Goal: Task Accomplishment & Management: Use online tool/utility

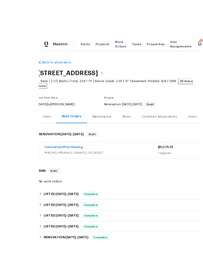
scroll to position [0, 0]
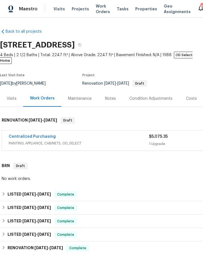
click at [82, 6] on span "Projects" at bounding box center [80, 9] width 17 height 6
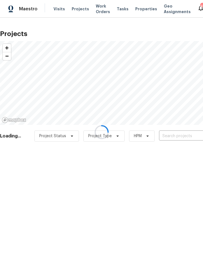
click at [177, 135] on div at bounding box center [101, 132] width 203 height 264
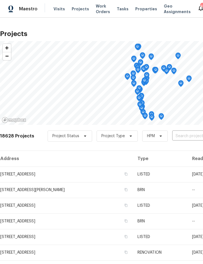
click at [183, 138] on input "text" at bounding box center [204, 136] width 64 height 9
type input "5796"
click at [151, 150] on li "5796 Lakeside Landings Blvd, Winter Haven, FL 33881" at bounding box center [160, 148] width 81 height 9
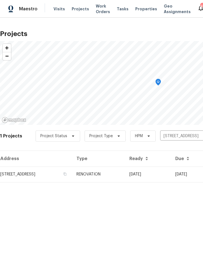
click at [125, 175] on td "RENOVATION" at bounding box center [98, 175] width 53 height 16
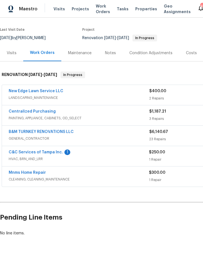
scroll to position [40, 0]
click at [106, 101] on span "LANDSCAPING_MAINTENANCE" at bounding box center [79, 98] width 140 height 6
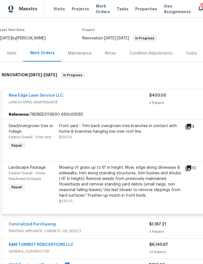
click at [115, 134] on div "Front yard - Trim back overgrown tree branches in contact with home & branches …" at bounding box center [120, 128] width 122 height 11
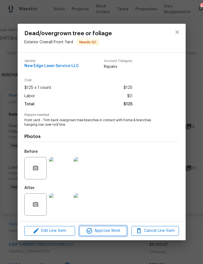
click at [104, 231] on span "Approve Work" at bounding box center [103, 231] width 44 height 7
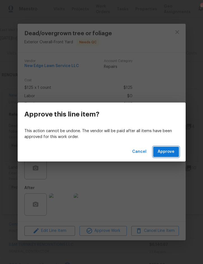
click at [168, 154] on span "Approve" at bounding box center [165, 151] width 17 height 7
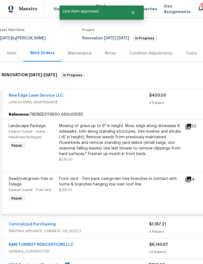
click at [123, 143] on div "Mowing of grass up to 6" in height. Mow, edge along driveways & sidewalks, trim…" at bounding box center [120, 140] width 122 height 34
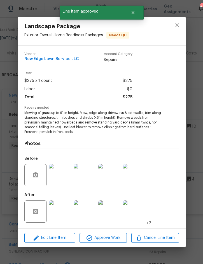
click at [58, 212] on img at bounding box center [60, 211] width 22 height 22
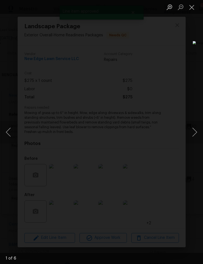
click at [193, 135] on button "Next image" at bounding box center [194, 132] width 17 height 22
click at [193, 134] on button "Next image" at bounding box center [194, 132] width 17 height 22
click at [195, 135] on button "Next image" at bounding box center [194, 132] width 17 height 22
click at [193, 6] on button "Close lightbox" at bounding box center [191, 7] width 11 height 10
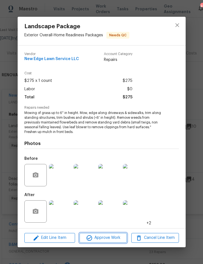
click at [105, 236] on span "Approve Work" at bounding box center [103, 238] width 44 height 7
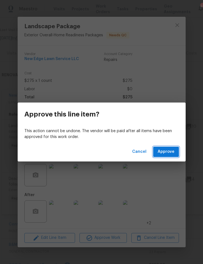
click at [172, 148] on span "Approve" at bounding box center [165, 151] width 17 height 7
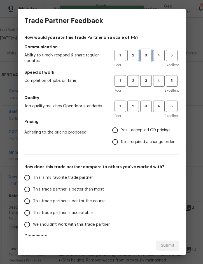
click at [147, 53] on span "3" at bounding box center [146, 55] width 10 height 6
click at [146, 80] on span "3" at bounding box center [146, 81] width 10 height 6
click at [147, 109] on span "3" at bounding box center [146, 106] width 10 height 6
click at [143, 133] on label "Yes - accepted OD pricing" at bounding box center [141, 130] width 65 height 12
click at [121, 133] on input "Yes - accepted OD pricing" at bounding box center [115, 130] width 12 height 12
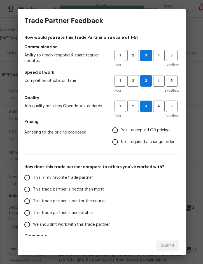
radio input "true"
click at [88, 191] on span "This trade partner is better than most" at bounding box center [68, 190] width 71 height 6
click at [33, 191] on input "This trade partner is better than most" at bounding box center [27, 190] width 12 height 12
click at [173, 243] on span "Submit" at bounding box center [167, 245] width 14 height 7
radio input "true"
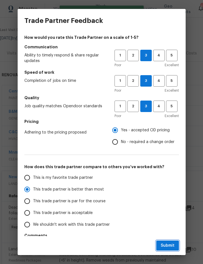
radio input "false"
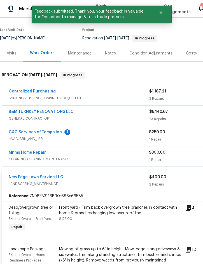
click at [109, 56] on div "Notes" at bounding box center [110, 54] width 11 height 6
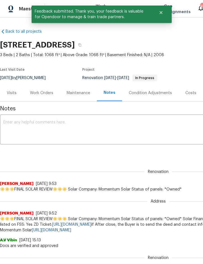
click at [58, 128] on textarea at bounding box center [157, 130] width 309 height 20
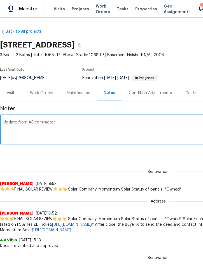
click at [10, 132] on textarea "Update from AC contractor:" at bounding box center [157, 130] width 309 height 20
paste textarea "Unit is a 2008 system and had a bad compressor. System needs to be replaced. $7…"
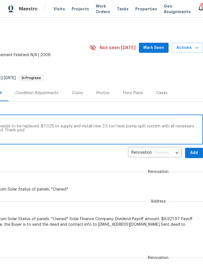
scroll to position [0, 113]
type textarea "Update from AC contractor: Unit is a 2008 system and had a bad compressor. Syst…"
click at [195, 157] on span "Add" at bounding box center [193, 153] width 9 height 7
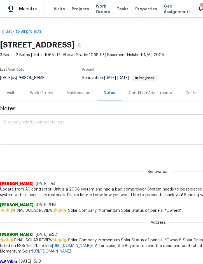
scroll to position [0, 0]
click at [48, 96] on div "Work Orders" at bounding box center [41, 93] width 23 height 6
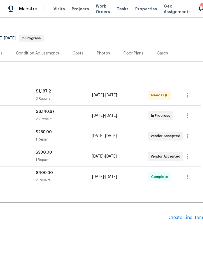
scroll to position [40, 113]
click at [186, 221] on div "Create Line Item" at bounding box center [185, 217] width 34 height 5
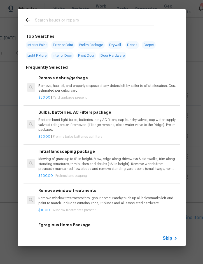
click at [75, 22] on input "text" at bounding box center [94, 21] width 119 height 8
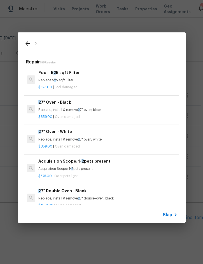
type input "2.5"
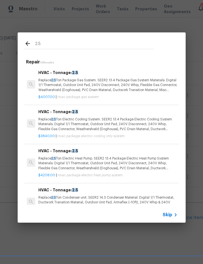
click at [89, 158] on p "Replace 2.5 Ton Electric Heat Pump. SEER2 13.4 Package Electric Heat Pump Syste…" at bounding box center [107, 163] width 139 height 14
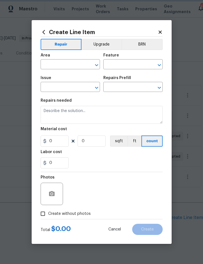
type input "HVAC"
type input "HVAC Full Replacement Package Electric Heat Pump System"
type input "HVAC - Tonnage: 2.5 $4,208.00"
type textarea "Replace 2.5 Ton Electric Heat Pump. SEER2 13.4 Package Electric Heat Pump Syste…"
type input "4208"
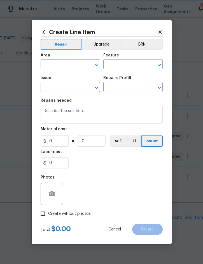
type input "1"
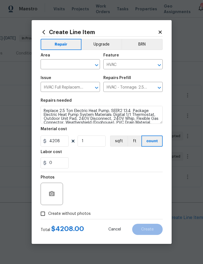
click at [63, 61] on input "text" at bounding box center [63, 65] width 44 height 9
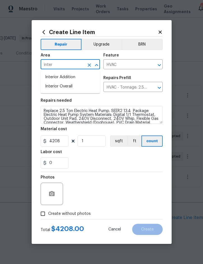
click at [66, 89] on li "Interior Overall" at bounding box center [70, 86] width 59 height 9
type input "Interior Overall"
click at [69, 214] on span "Create without photos" at bounding box center [69, 214] width 42 height 6
click at [48, 214] on input "Create without photos" at bounding box center [42, 214] width 11 height 11
checkbox input "true"
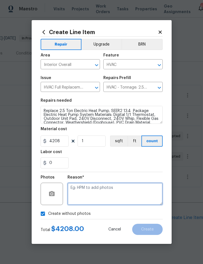
click at [108, 188] on textarea at bounding box center [114, 194] width 95 height 22
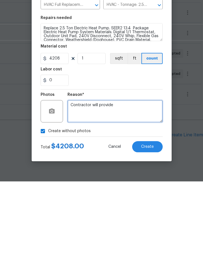
type textarea "Contractor will provide"
click at [152, 224] on button "Create" at bounding box center [147, 229] width 30 height 11
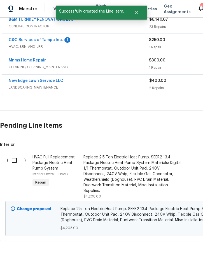
scroll to position [132, 0]
click at [14, 155] on input "checkbox" at bounding box center [16, 161] width 16 height 12
checkbox input "true"
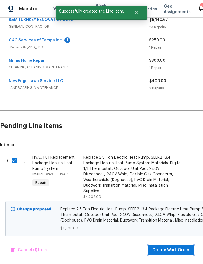
click at [179, 248] on span "Create Work Order" at bounding box center [170, 250] width 37 height 7
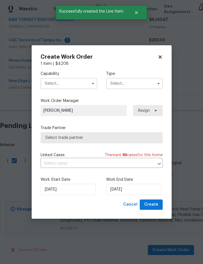
click at [78, 81] on input "text" at bounding box center [69, 83] width 56 height 11
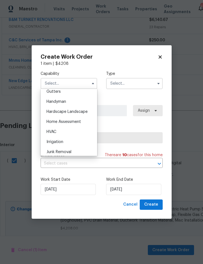
scroll to position [301, 0]
click at [61, 133] on div "HVAC" at bounding box center [69, 132] width 54 height 10
type input "HVAC"
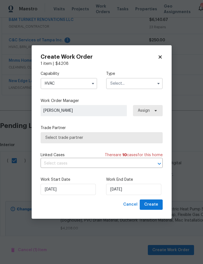
click at [132, 80] on input "text" at bounding box center [134, 83] width 56 height 11
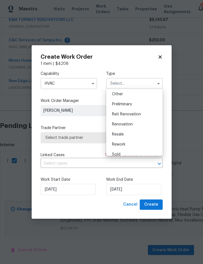
scroll to position [112, 0]
click at [132, 124] on span "Renovation" at bounding box center [122, 124] width 21 height 4
type input "Renovation"
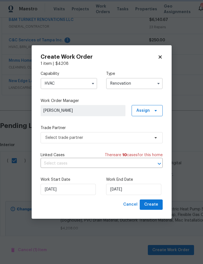
scroll to position [0, 0]
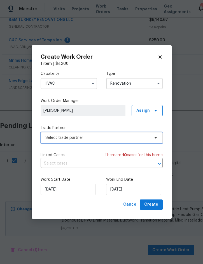
click at [97, 140] on span "Select trade partner" at bounding box center [97, 138] width 104 height 6
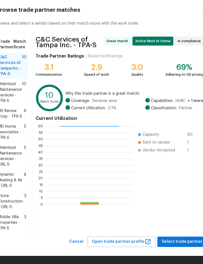
scroll to position [10, 0]
click at [8, 218] on span "Mobile Villa Properties - TPA-S" at bounding box center [11, 222] width 26 height 17
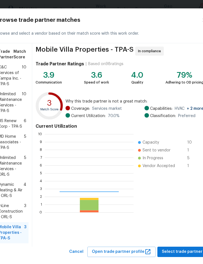
scroll to position [78, 89]
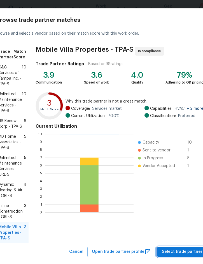
click at [183, 252] on span "Select trade partner" at bounding box center [182, 252] width 41 height 7
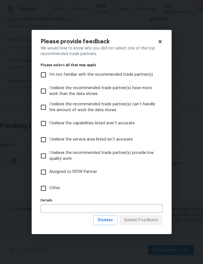
click at [49, 184] on input "Other" at bounding box center [43, 189] width 12 height 12
checkbox input "true"
click at [146, 220] on span "Submit Feedback" at bounding box center [141, 220] width 34 height 7
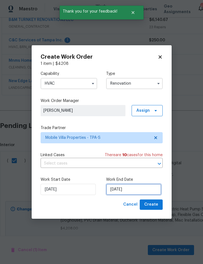
click at [139, 192] on input "[DATE]" at bounding box center [133, 189] width 55 height 11
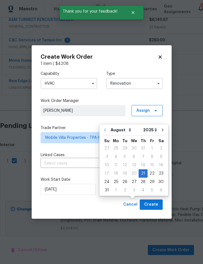
scroll to position [15, 0]
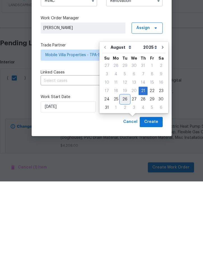
click at [126, 178] on div "26" at bounding box center [124, 182] width 9 height 8
type input "[DATE]"
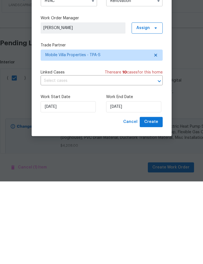
scroll to position [16, 0]
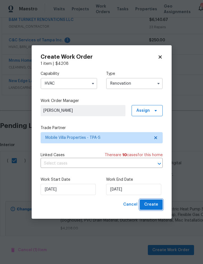
click at [151, 203] on span "Create" at bounding box center [151, 204] width 14 height 7
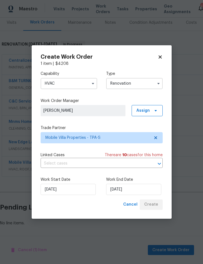
scroll to position [60, 0]
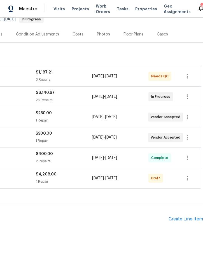
scroll to position [60, 113]
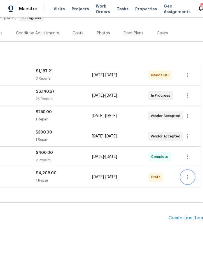
click at [190, 181] on icon "button" at bounding box center [187, 177] width 7 height 7
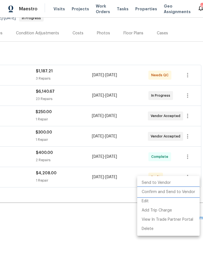
click at [180, 191] on li "Confirm and Send to Vendor" at bounding box center [168, 192] width 62 height 9
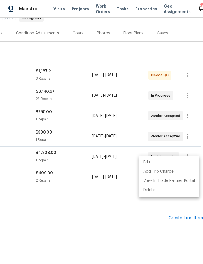
click at [110, 199] on div at bounding box center [101, 132] width 203 height 264
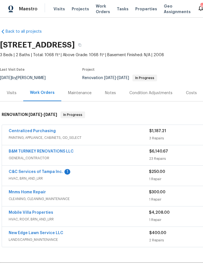
scroll to position [0, 0]
click at [57, 9] on span "Visits" at bounding box center [58, 9] width 11 height 6
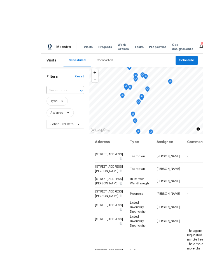
scroll to position [2, 0]
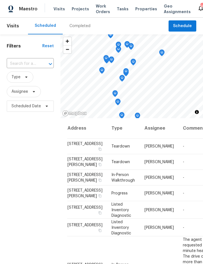
click at [31, 62] on input "text" at bounding box center [22, 64] width 31 height 9
type input "6585"
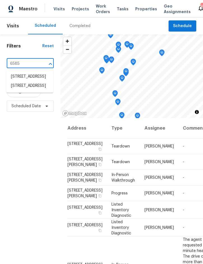
click at [24, 87] on li "6585 Crews Vue Loop, Lakeland, FL 33813" at bounding box center [29, 85] width 47 height 9
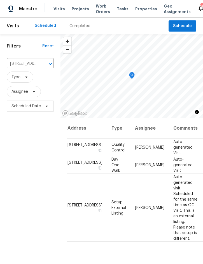
click at [0, 0] on icon at bounding box center [0, 0] width 0 height 0
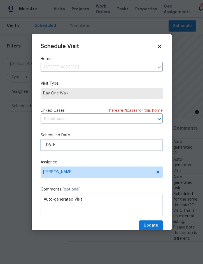
click at [76, 143] on input "[DATE]" at bounding box center [102, 144] width 122 height 11
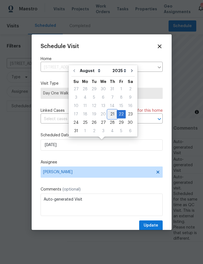
click at [110, 114] on div "21" at bounding box center [112, 114] width 9 height 8
type input "[DATE]"
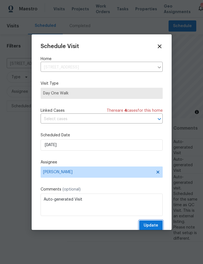
click at [154, 226] on span "Update" at bounding box center [150, 225] width 15 height 7
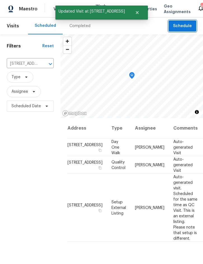
click at [173, 24] on button "Schedule" at bounding box center [182, 25] width 28 height 11
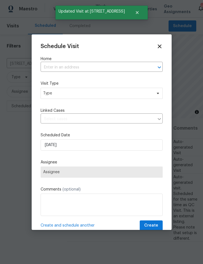
click at [86, 66] on input "text" at bounding box center [94, 67] width 106 height 9
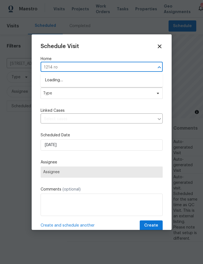
type input "1214 rom"
click at [96, 78] on li "1214 Romani Ave # 10240, Davenport, FL 33896" at bounding box center [102, 80] width 122 height 9
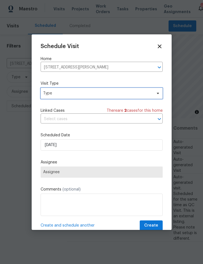
click at [90, 90] on span "Type" at bounding box center [102, 93] width 122 height 11
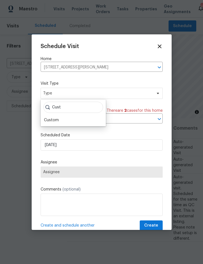
type input "Cust"
click at [69, 117] on div "Custom" at bounding box center [73, 120] width 62 height 8
click at [65, 121] on div "Custom" at bounding box center [73, 120] width 62 height 8
click at [57, 120] on div "Custom" at bounding box center [51, 120] width 15 height 6
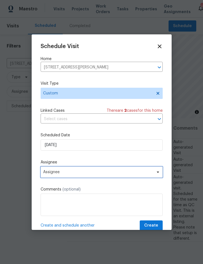
click at [75, 174] on span "Assignee" at bounding box center [98, 172] width 110 height 4
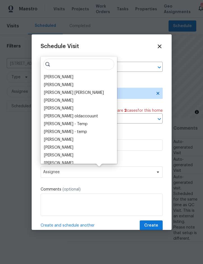
click at [66, 75] on div "[PERSON_NAME]" at bounding box center [58, 77] width 29 height 6
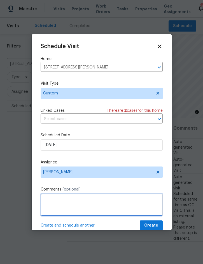
click at [68, 200] on textarea at bounding box center [102, 205] width 122 height 22
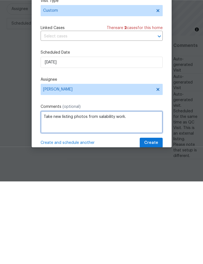
type textarea "Take new listing photos from salability work."
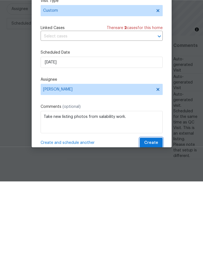
click at [154, 222] on span "Create" at bounding box center [151, 225] width 14 height 7
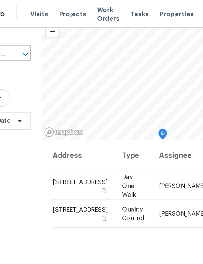
scroll to position [30, 0]
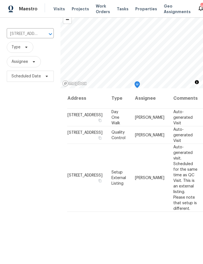
click at [43, 35] on icon "Clear" at bounding box center [42, 33] width 3 height 3
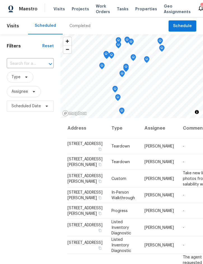
click at [25, 62] on input "text" at bounding box center [22, 64] width 31 height 9
type input "3010 pin"
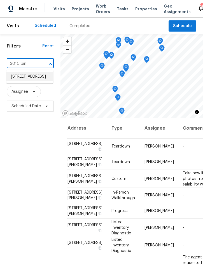
click at [34, 78] on li "3010 Pine Club Dr, Plant City, FL 33566" at bounding box center [29, 76] width 47 height 9
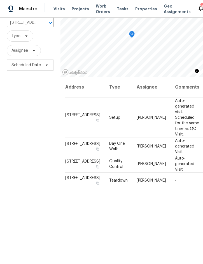
scroll to position [0, 2]
click at [0, 0] on icon at bounding box center [0, 0] width 0 height 0
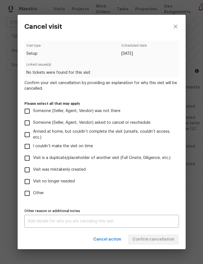
click at [69, 172] on span "Visit was mistakenly created" at bounding box center [59, 170] width 53 height 6
click at [33, 172] on input "Visit was mistakenly created" at bounding box center [27, 170] width 12 height 12
checkbox input "true"
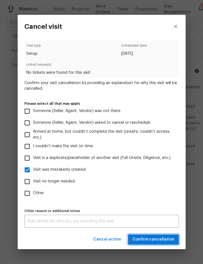
click at [152, 242] on span "Confirm cancellation" at bounding box center [153, 239] width 42 height 7
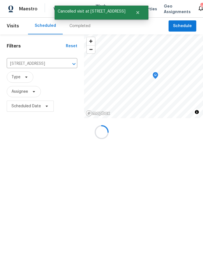
scroll to position [0, 0]
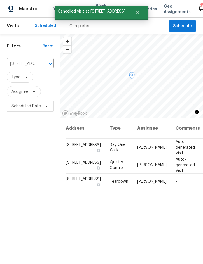
click at [0, 0] on icon at bounding box center [0, 0] width 0 height 0
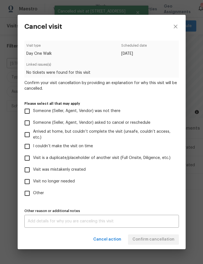
click at [80, 169] on span "Visit was mistakenly created" at bounding box center [59, 170] width 53 height 6
click at [33, 169] on input "Visit was mistakenly created" at bounding box center [27, 170] width 12 height 12
checkbox input "true"
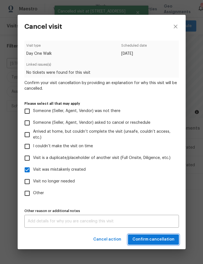
click at [147, 245] on button "Confirm cancellation" at bounding box center [153, 240] width 51 height 10
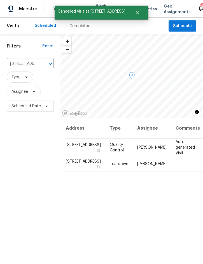
click at [0, 0] on icon at bounding box center [0, 0] width 0 height 0
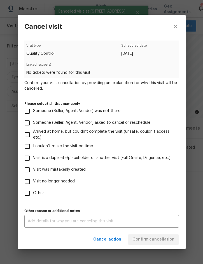
click at [81, 169] on span "Visit was mistakenly created" at bounding box center [59, 170] width 53 height 6
click at [33, 169] on input "Visit was mistakenly created" at bounding box center [27, 170] width 12 height 12
checkbox input "true"
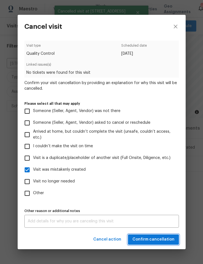
click at [151, 241] on span "Confirm cancellation" at bounding box center [153, 239] width 42 height 7
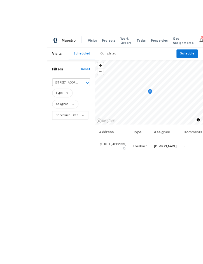
scroll to position [1, 0]
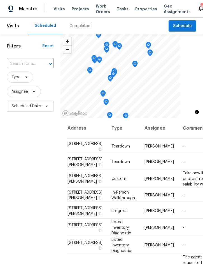
click at [77, 10] on span "Projects" at bounding box center [80, 9] width 17 height 6
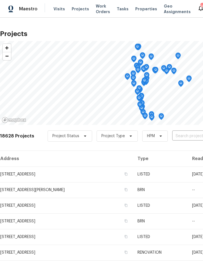
click at [184, 139] on input "text" at bounding box center [204, 136] width 64 height 9
type input "1214 ro"
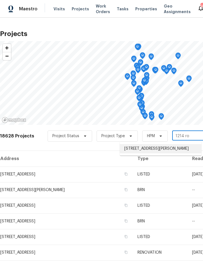
click at [155, 150] on li "1214 Romani Ave # 10240, Davenport, FL 33896" at bounding box center [160, 148] width 81 height 9
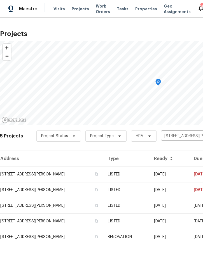
click at [149, 175] on td "LISTED" at bounding box center [126, 175] width 46 height 16
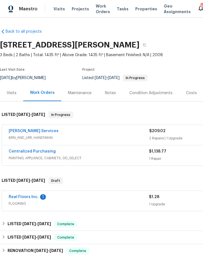
click at [22, 133] on link "Gabler Services" at bounding box center [34, 131] width 50 height 4
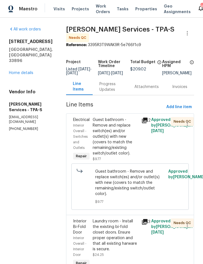
click at [112, 138] on div "Guest bathroom - Remove and replace switch(es) and/or outlet(s) with new (cover…" at bounding box center [116, 136] width 46 height 39
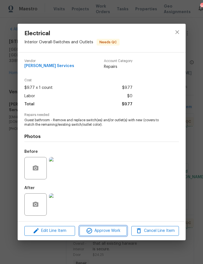
click at [110, 236] on button "Approve Work" at bounding box center [102, 231] width 47 height 10
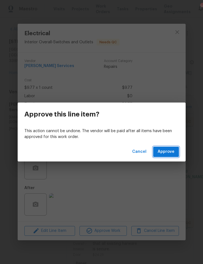
click at [167, 156] on button "Approve" at bounding box center [166, 152] width 26 height 10
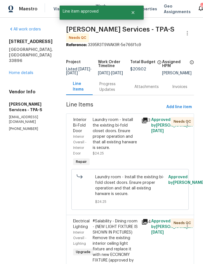
click at [124, 138] on div "Laundry room - Install the existing bi-fold closet doors. Ensure proper operati…" at bounding box center [116, 134] width 46 height 34
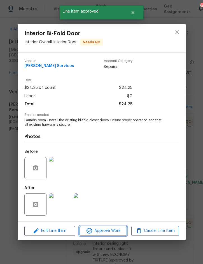
click at [107, 231] on span "Approve Work" at bounding box center [103, 231] width 44 height 7
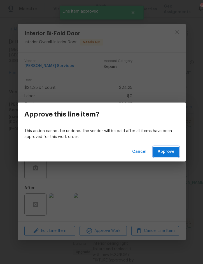
click at [173, 155] on span "Approve" at bounding box center [165, 151] width 17 height 7
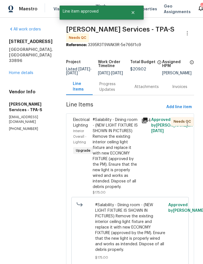
click at [115, 166] on div "#Salability - Dining room - (NEW LIGHT FIXTURE IS SHOWN IN PICTURES) Remove the…" at bounding box center [116, 153] width 46 height 73
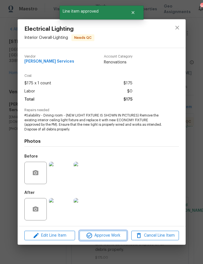
click at [107, 235] on span "Approve Work" at bounding box center [103, 235] width 44 height 7
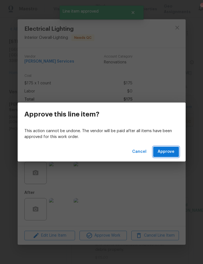
click at [165, 154] on span "Approve" at bounding box center [165, 151] width 17 height 7
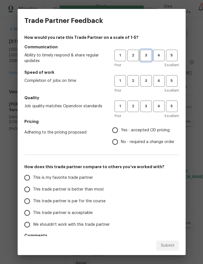
click at [143, 55] on span "3" at bounding box center [146, 55] width 10 height 6
click at [144, 82] on span "3" at bounding box center [146, 81] width 10 height 6
click at [146, 107] on span "3" at bounding box center [146, 106] width 10 height 6
click at [146, 130] on span "Yes - accepted OD pricing" at bounding box center [145, 130] width 49 height 6
click at [121, 130] on input "Yes - accepted OD pricing" at bounding box center [115, 130] width 12 height 12
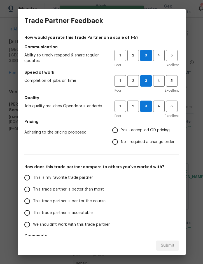
radio input "true"
click at [89, 189] on span "This trade partner is better than most" at bounding box center [68, 190] width 71 height 6
click at [33, 189] on input "This trade partner is better than most" at bounding box center [27, 190] width 12 height 12
click at [172, 246] on span "Submit" at bounding box center [167, 245] width 14 height 7
radio input "true"
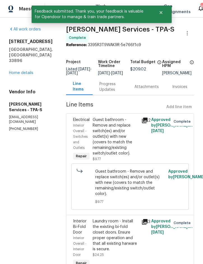
click at [29, 71] on link "Home details" at bounding box center [21, 73] width 24 height 4
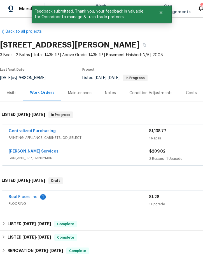
click at [28, 197] on link "Real Floors Inc." at bounding box center [24, 197] width 30 height 4
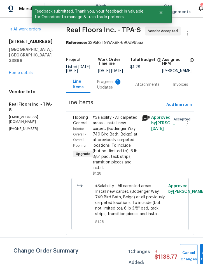
click at [106, 85] on div "Progress Updates 1" at bounding box center [109, 84] width 25 height 11
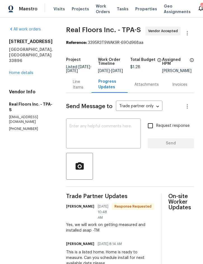
click at [80, 90] on div "Line Items" at bounding box center [79, 84] width 12 height 11
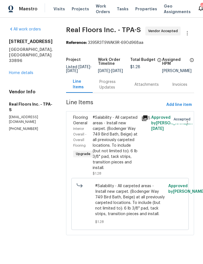
click at [24, 71] on link "Home details" at bounding box center [21, 73] width 24 height 4
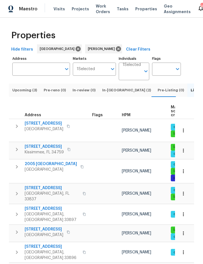
click at [20, 93] on span "Upcoming (3)" at bounding box center [24, 90] width 25 height 6
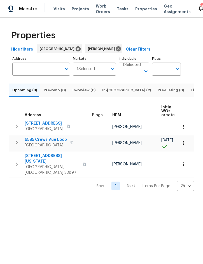
click at [110, 93] on span "In-reno (2)" at bounding box center [126, 90] width 49 height 6
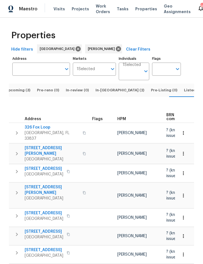
click at [184, 93] on span "Listed (16)" at bounding box center [193, 90] width 19 height 6
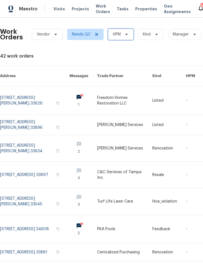
click at [122, 34] on span "HPM" at bounding box center [120, 34] width 25 height 11
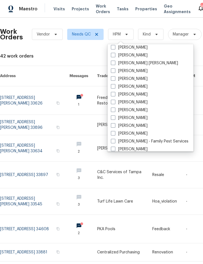
scroll to position [36, 0]
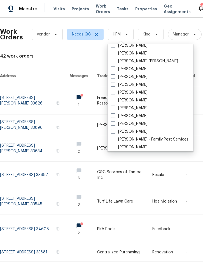
click at [139, 134] on label "[PERSON_NAME]" at bounding box center [129, 132] width 37 height 6
click at [114, 133] on input "[PERSON_NAME]" at bounding box center [113, 131] width 4 height 4
checkbox input "true"
